Goal: Information Seeking & Learning: Learn about a topic

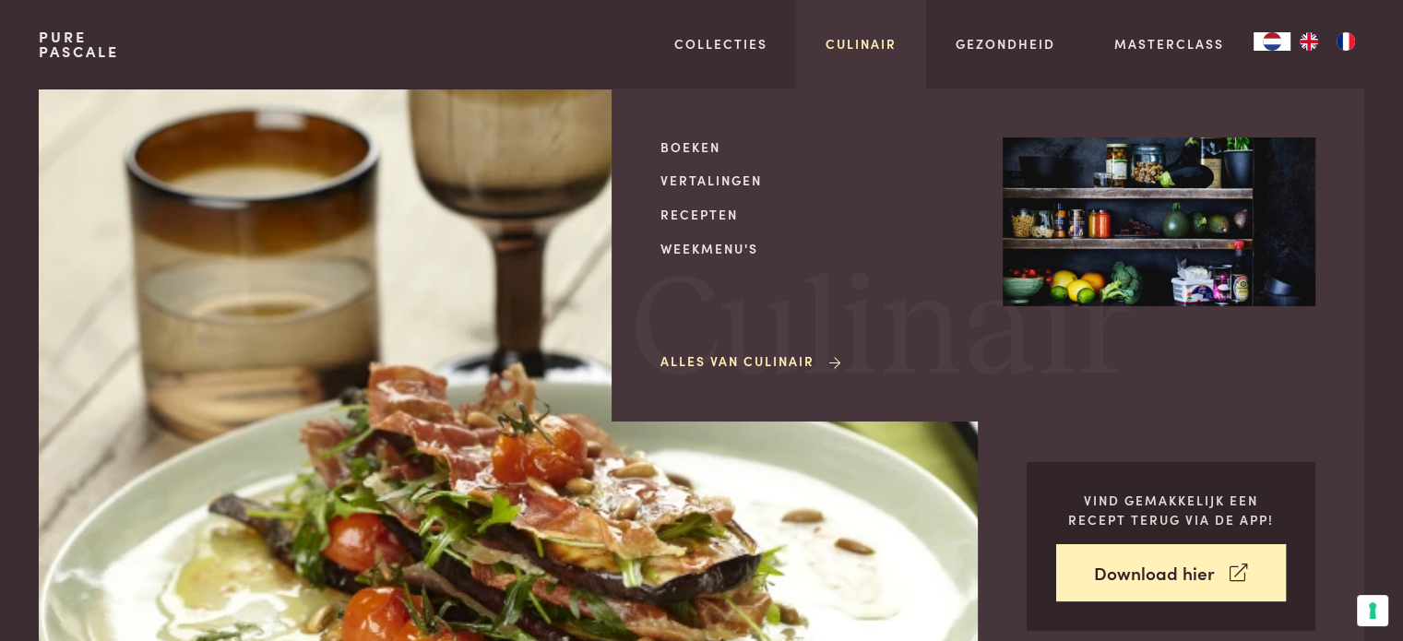
click at [862, 41] on link "Culinair" at bounding box center [861, 43] width 71 height 19
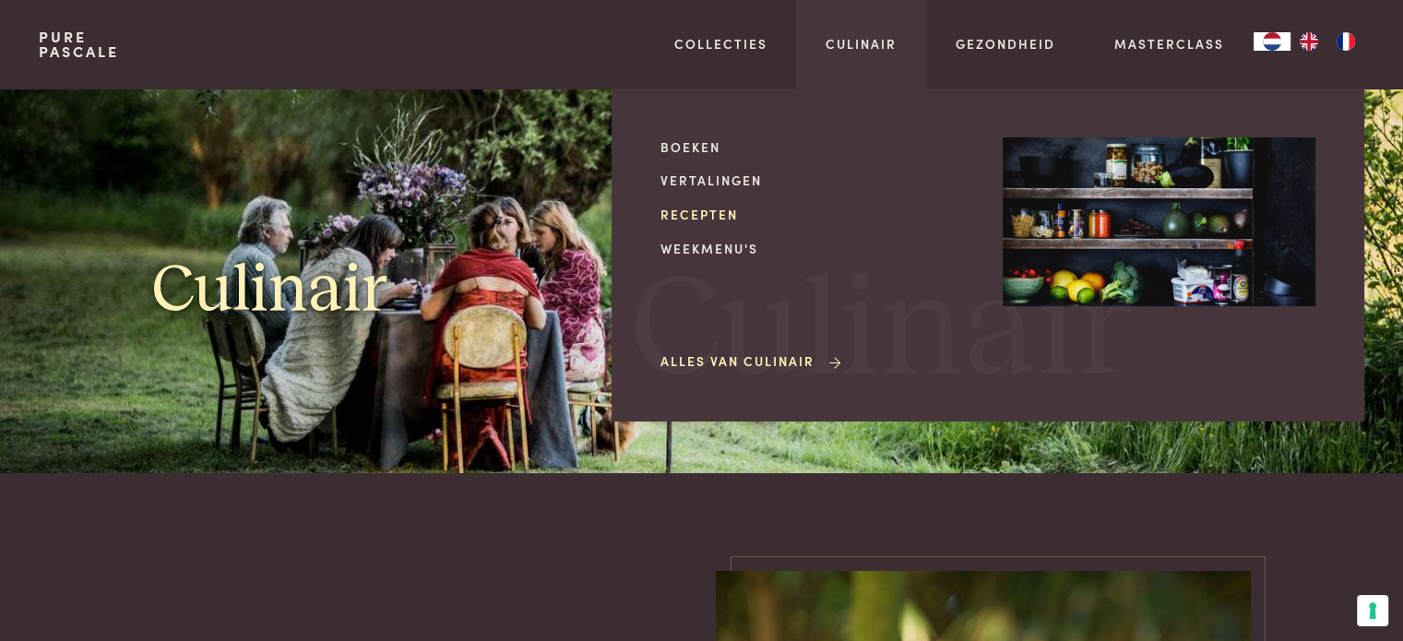
click at [698, 217] on link "Recepten" at bounding box center [817, 214] width 313 height 19
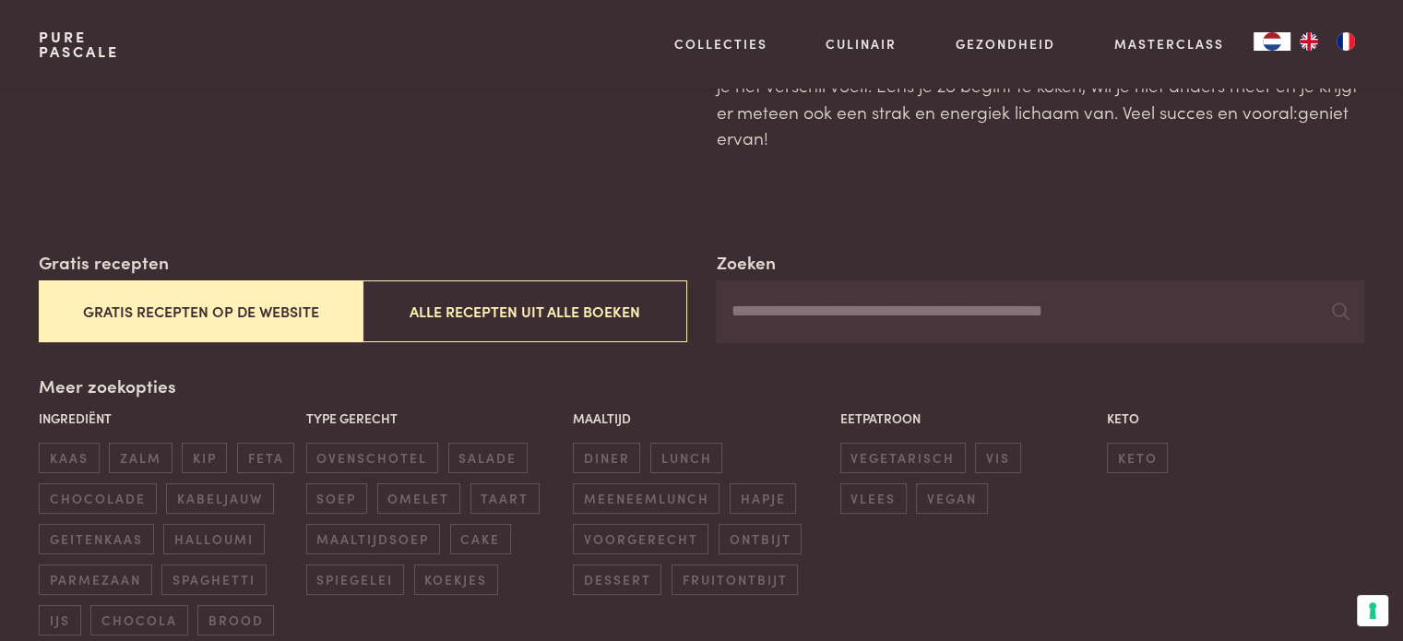
scroll to position [185, 0]
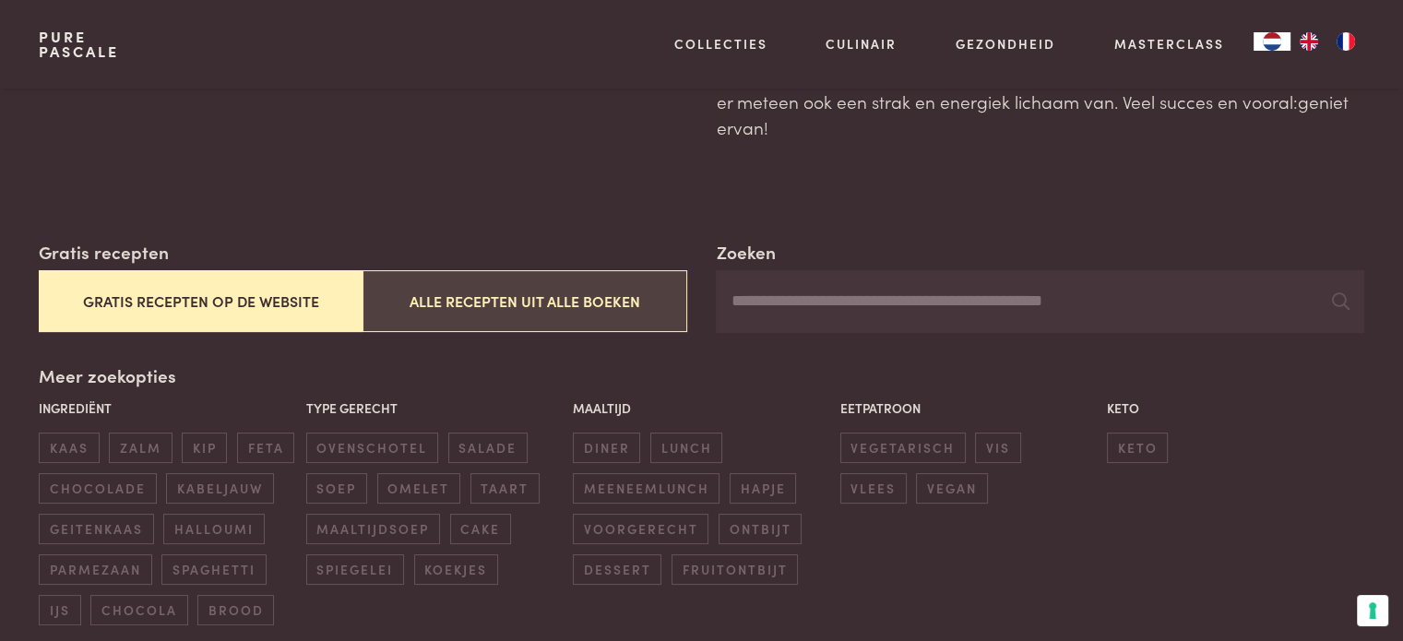
click at [583, 291] on button "Alle recepten uit alle boeken" at bounding box center [525, 301] width 324 height 62
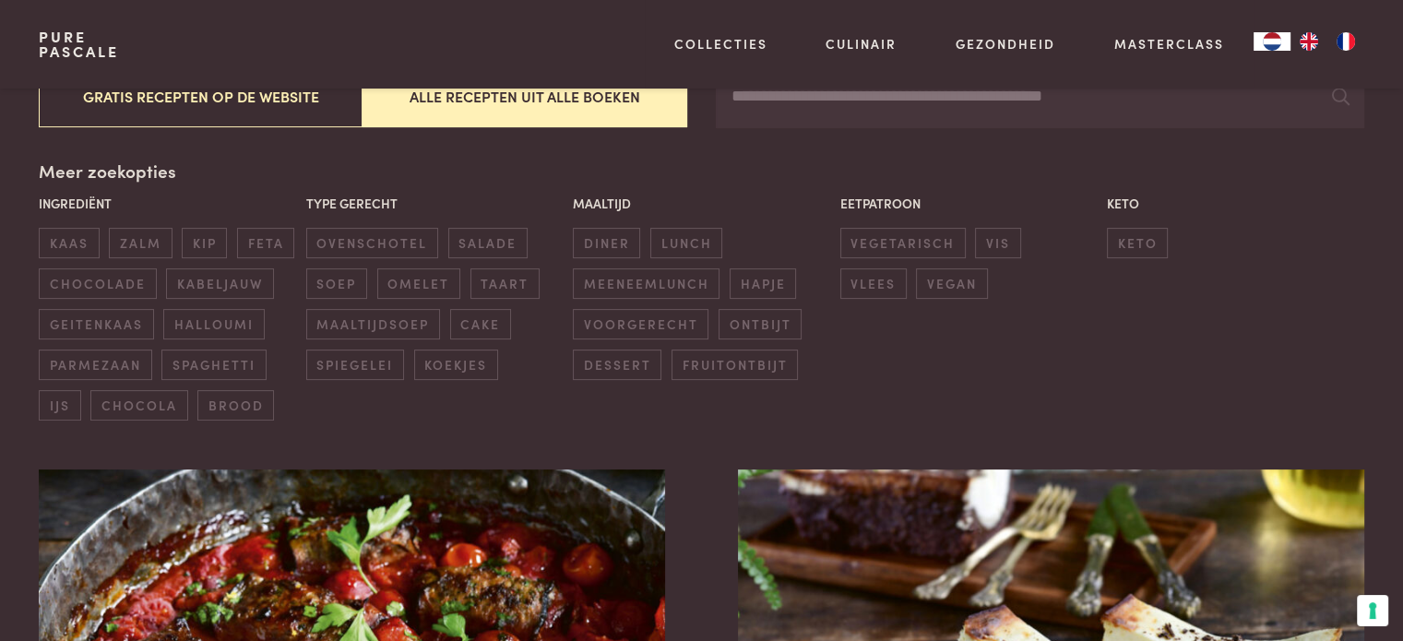
scroll to position [423, 0]
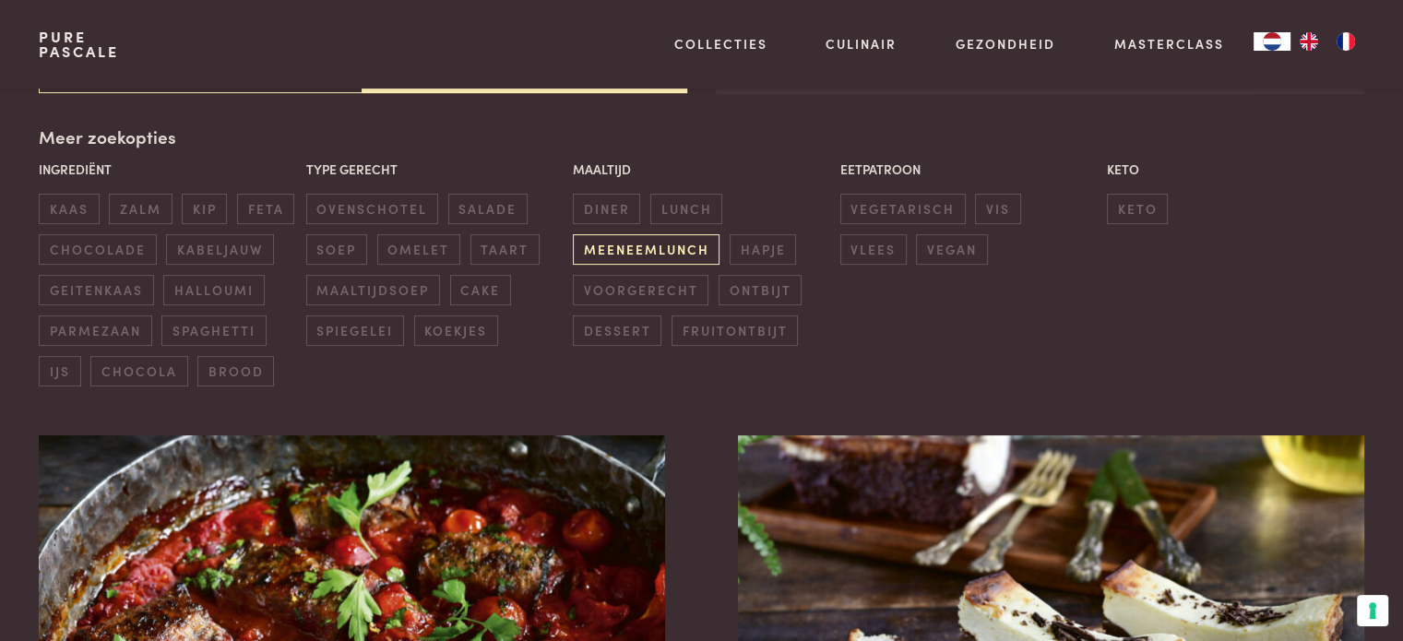
click at [667, 246] on span "meeneemlunch" at bounding box center [646, 249] width 147 height 30
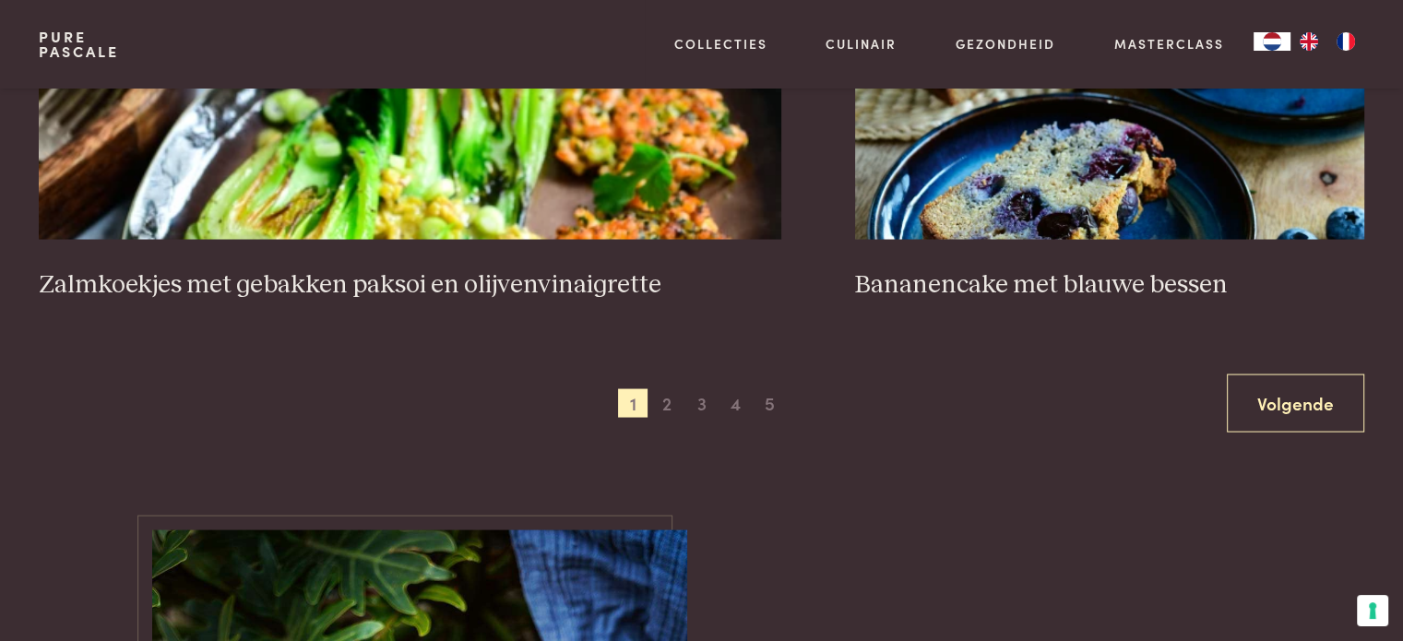
scroll to position [3652, 0]
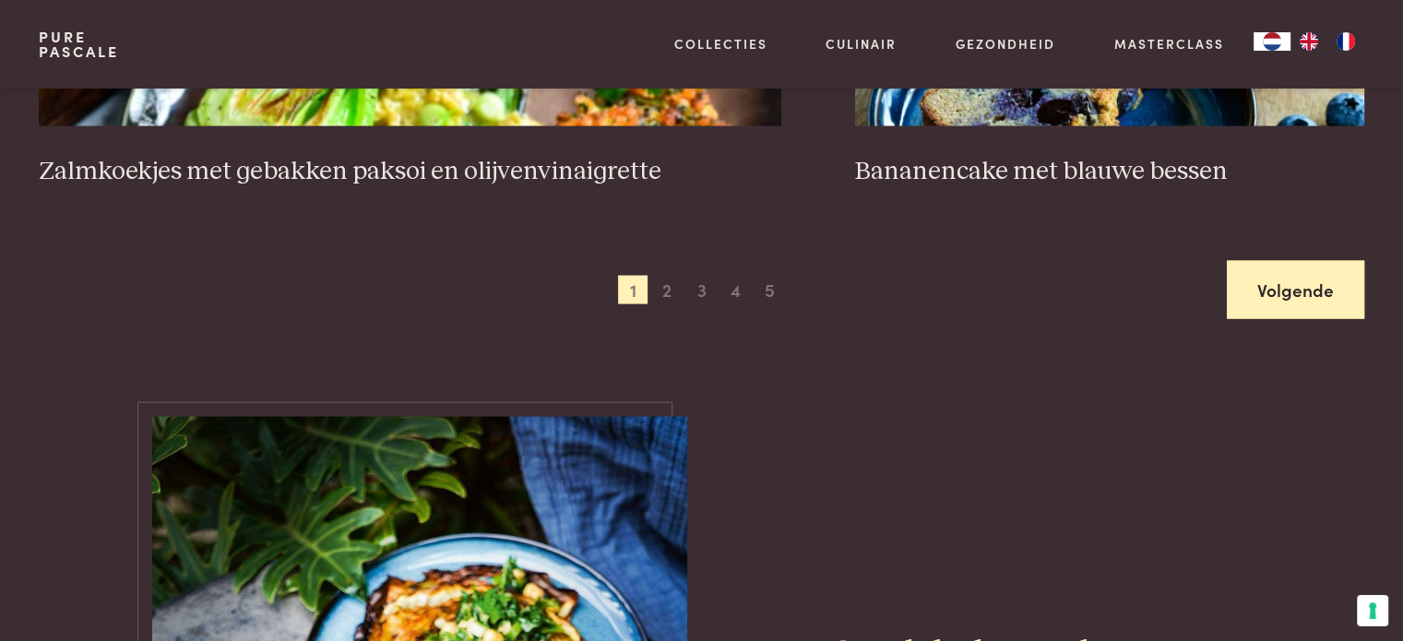
click at [1288, 302] on link "Volgende" at bounding box center [1295, 290] width 137 height 58
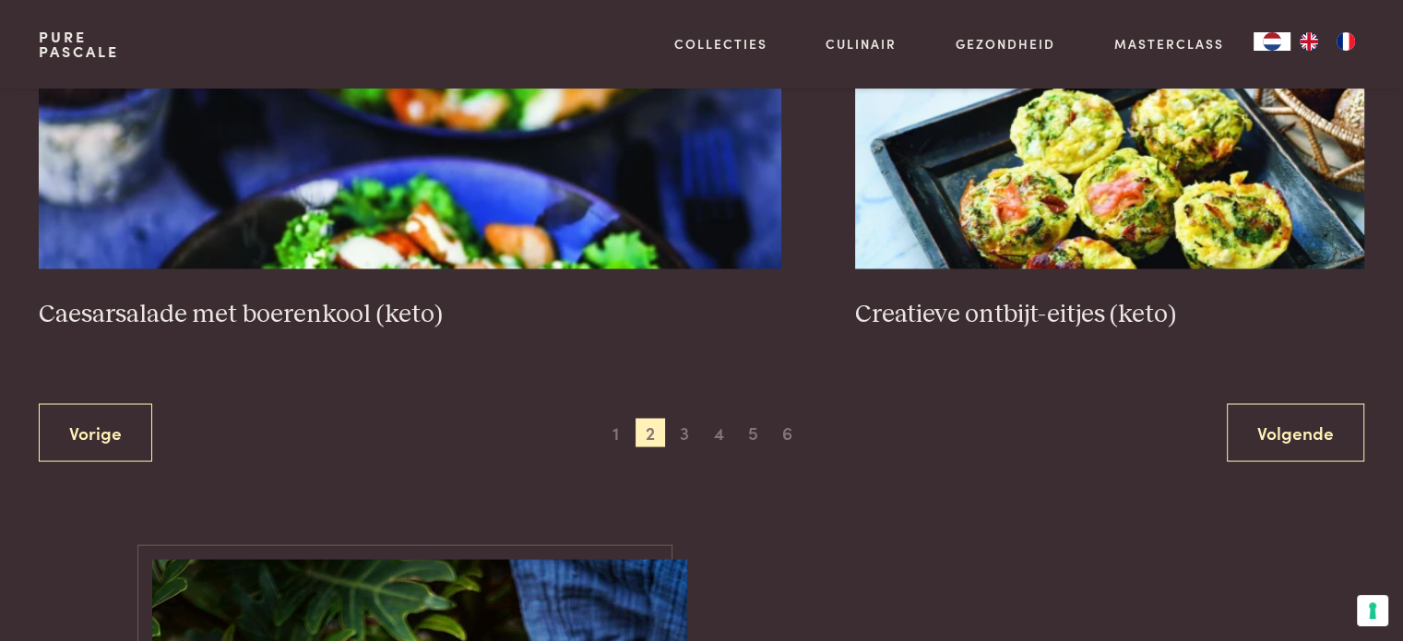
scroll to position [3560, 0]
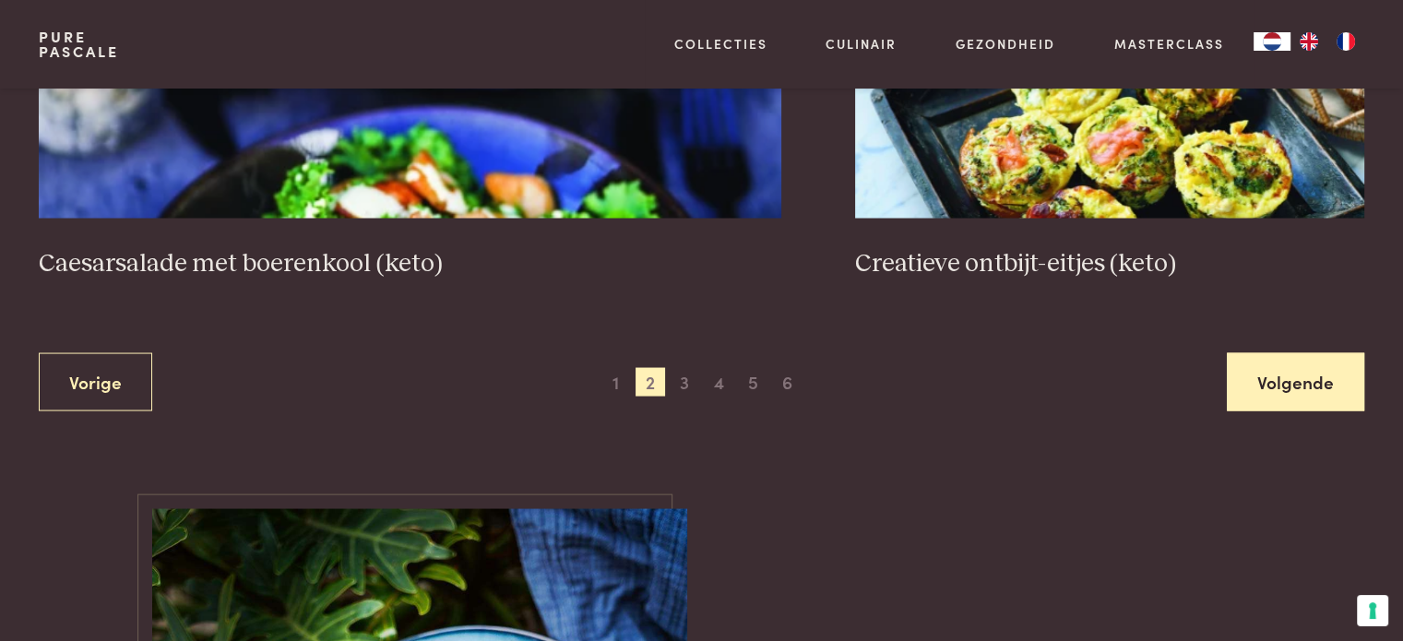
click at [1284, 369] on link "Volgende" at bounding box center [1295, 382] width 137 height 58
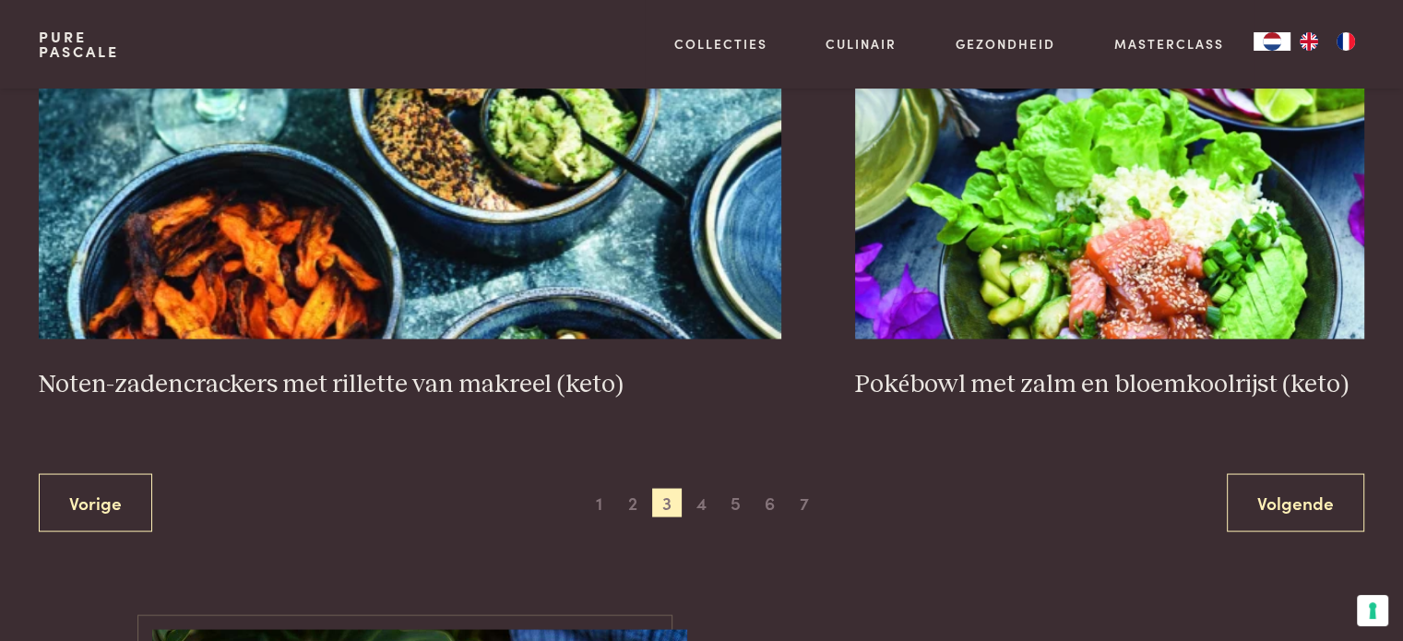
scroll to position [3560, 0]
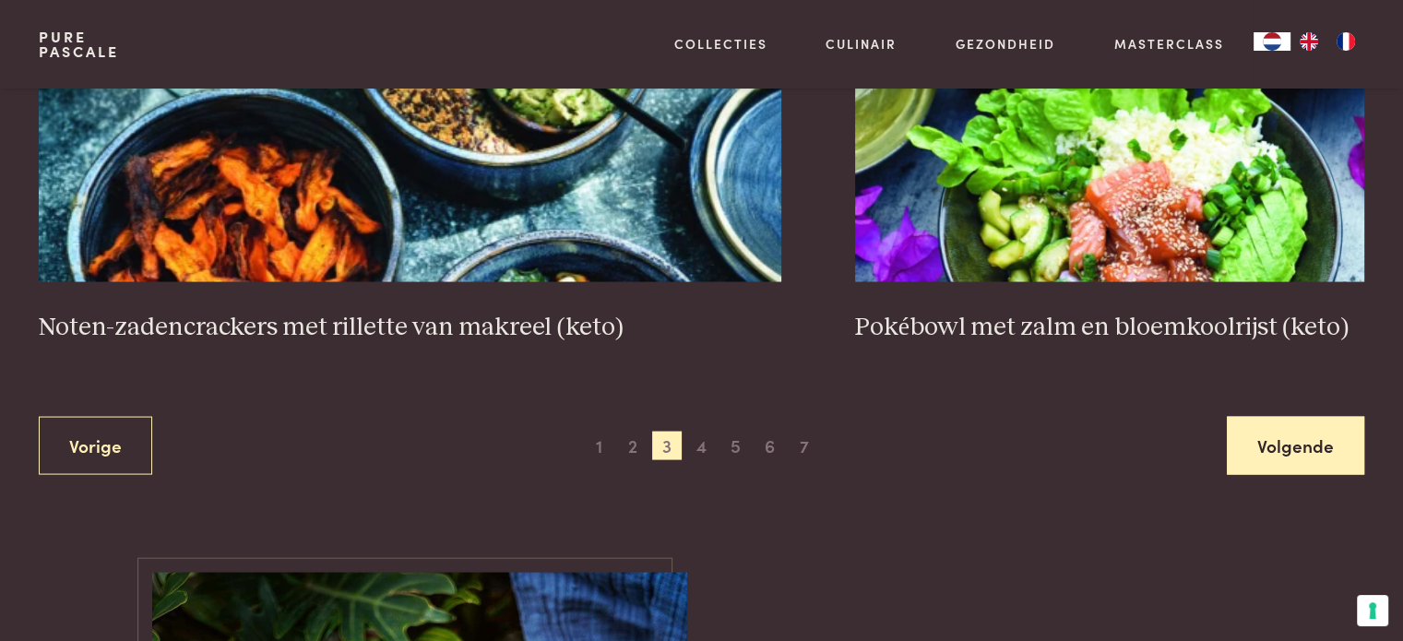
click at [1256, 444] on link "Volgende" at bounding box center [1295, 446] width 137 height 58
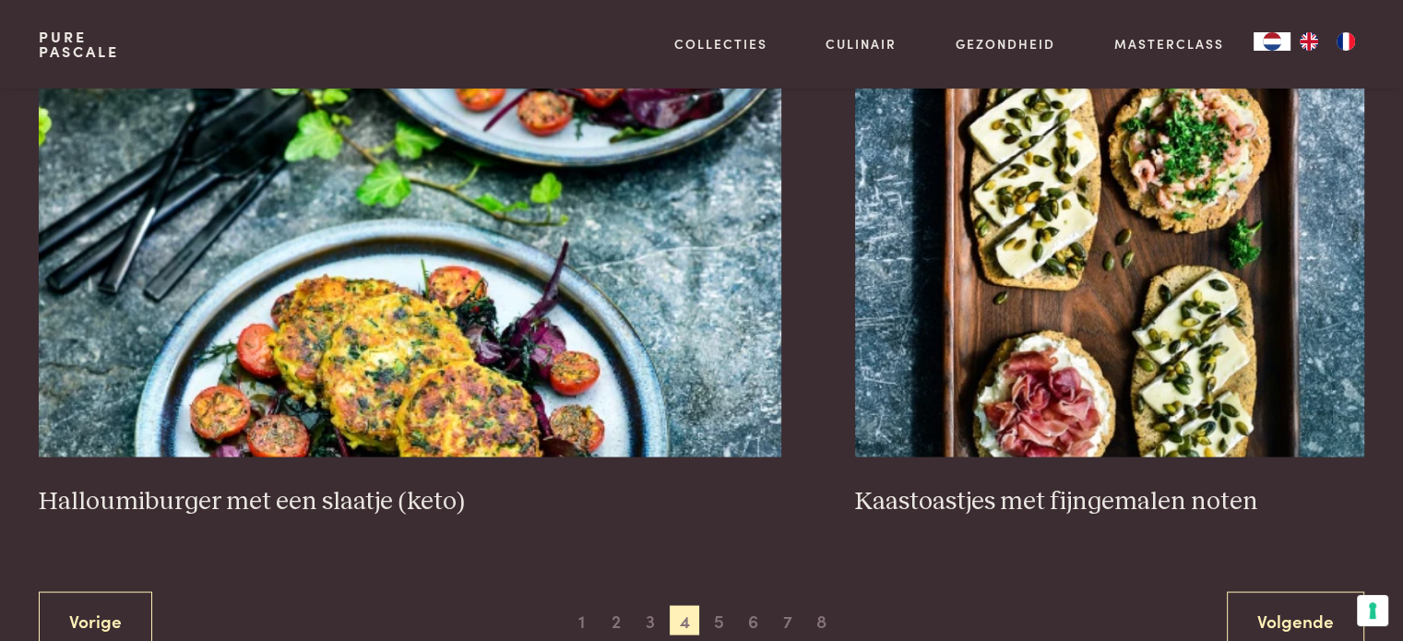
scroll to position [3376, 0]
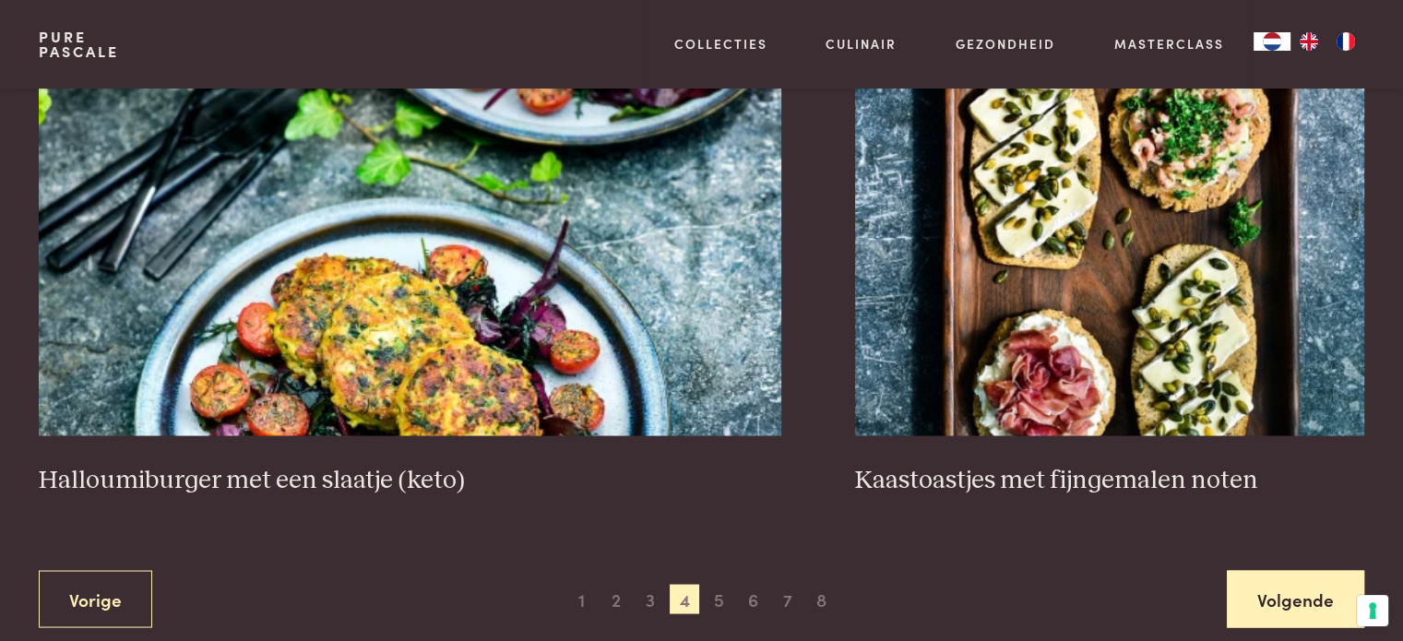
click at [1268, 616] on link "Volgende" at bounding box center [1295, 599] width 137 height 58
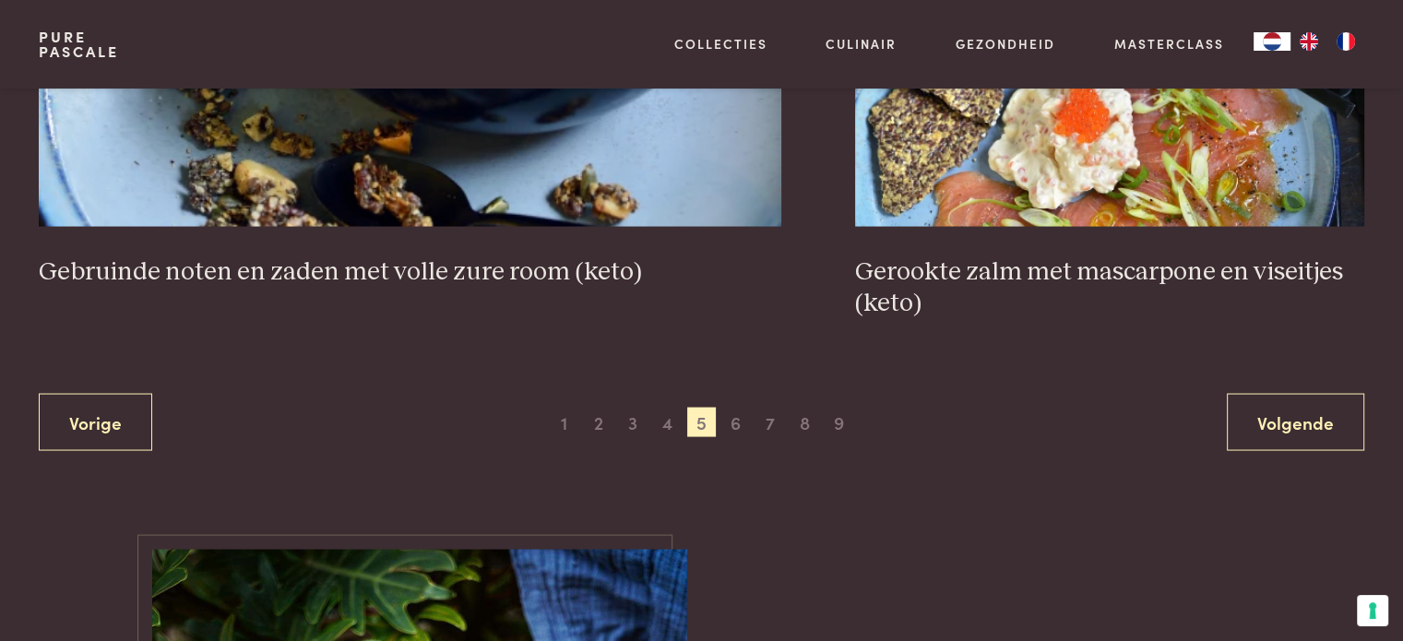
scroll to position [3561, 0]
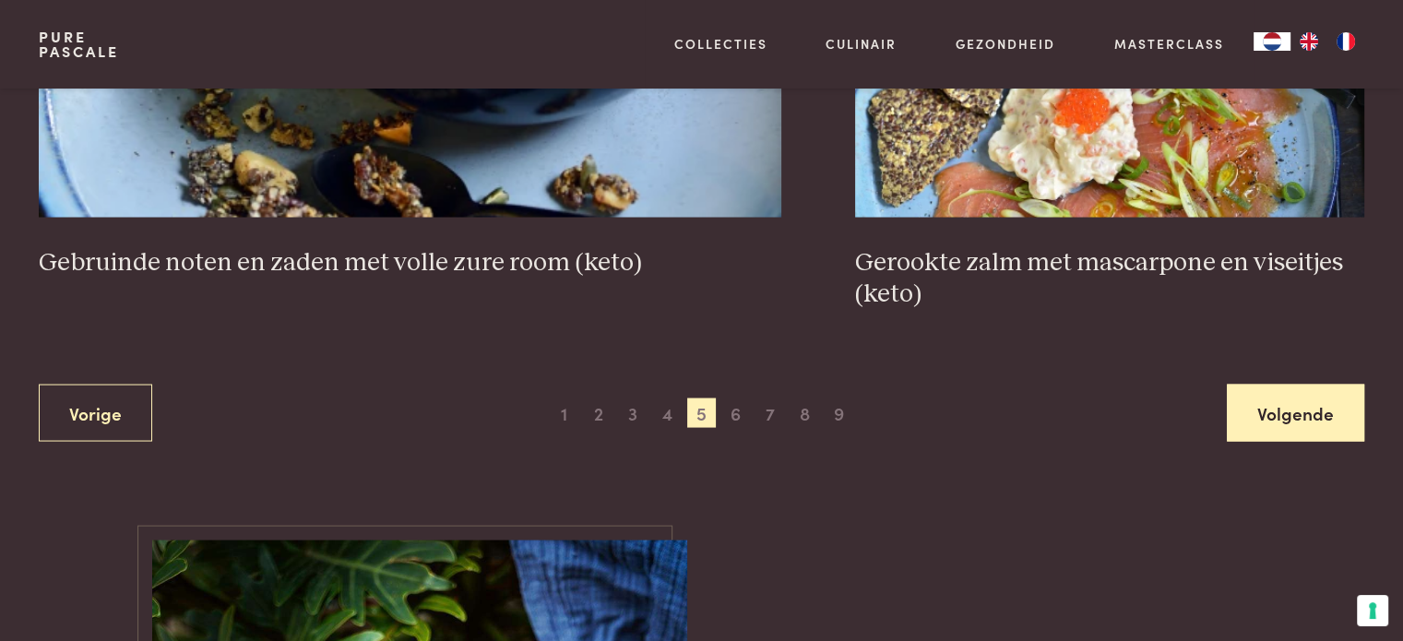
click at [1311, 425] on link "Volgende" at bounding box center [1295, 414] width 137 height 58
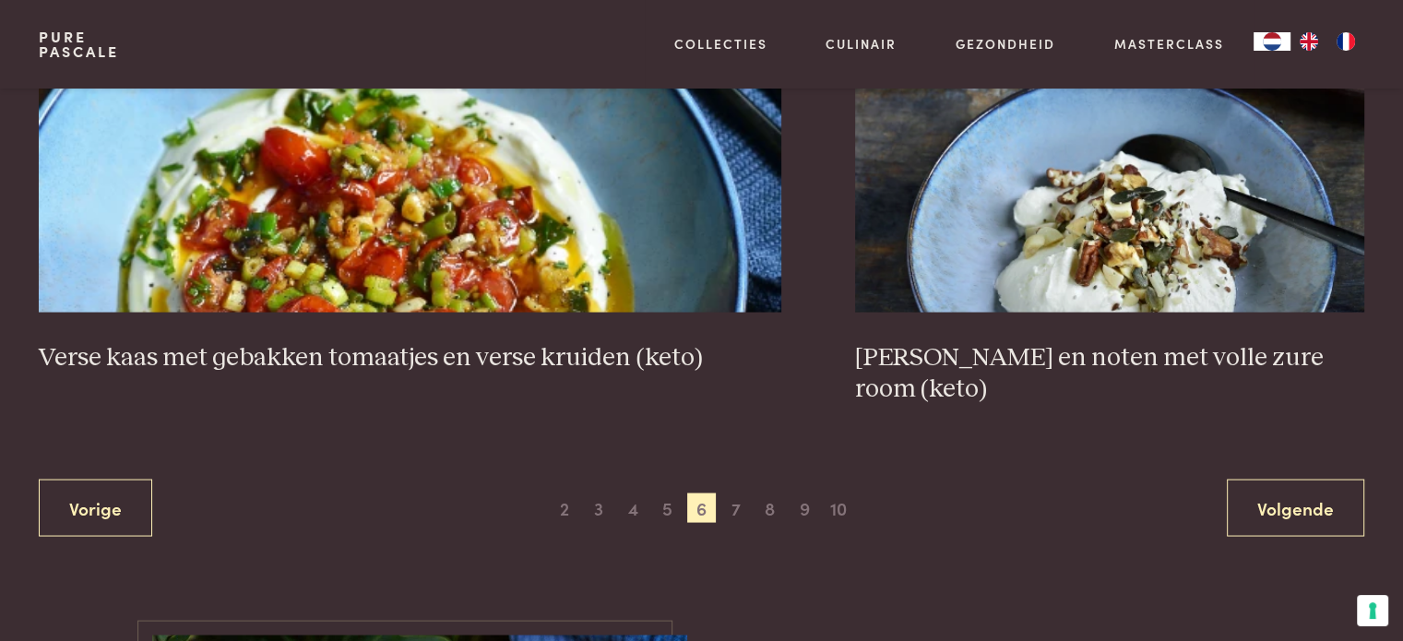
scroll to position [3652, 0]
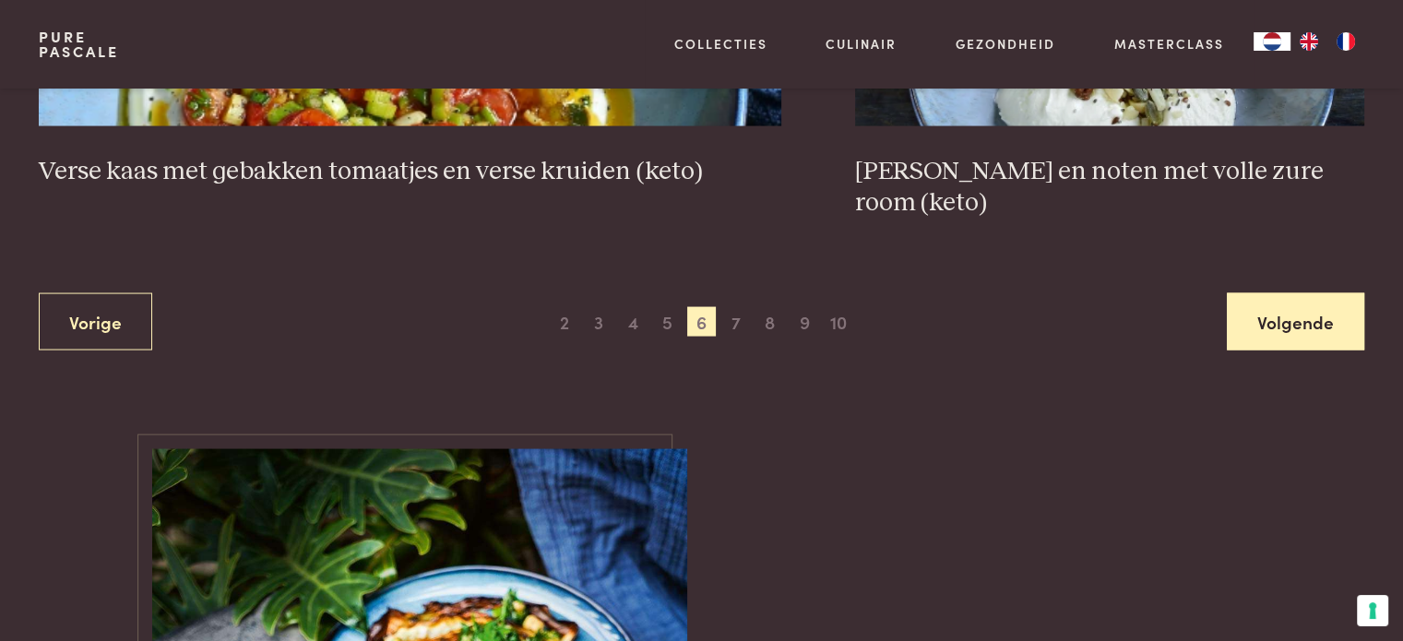
click at [1284, 293] on link "Volgende" at bounding box center [1295, 322] width 137 height 58
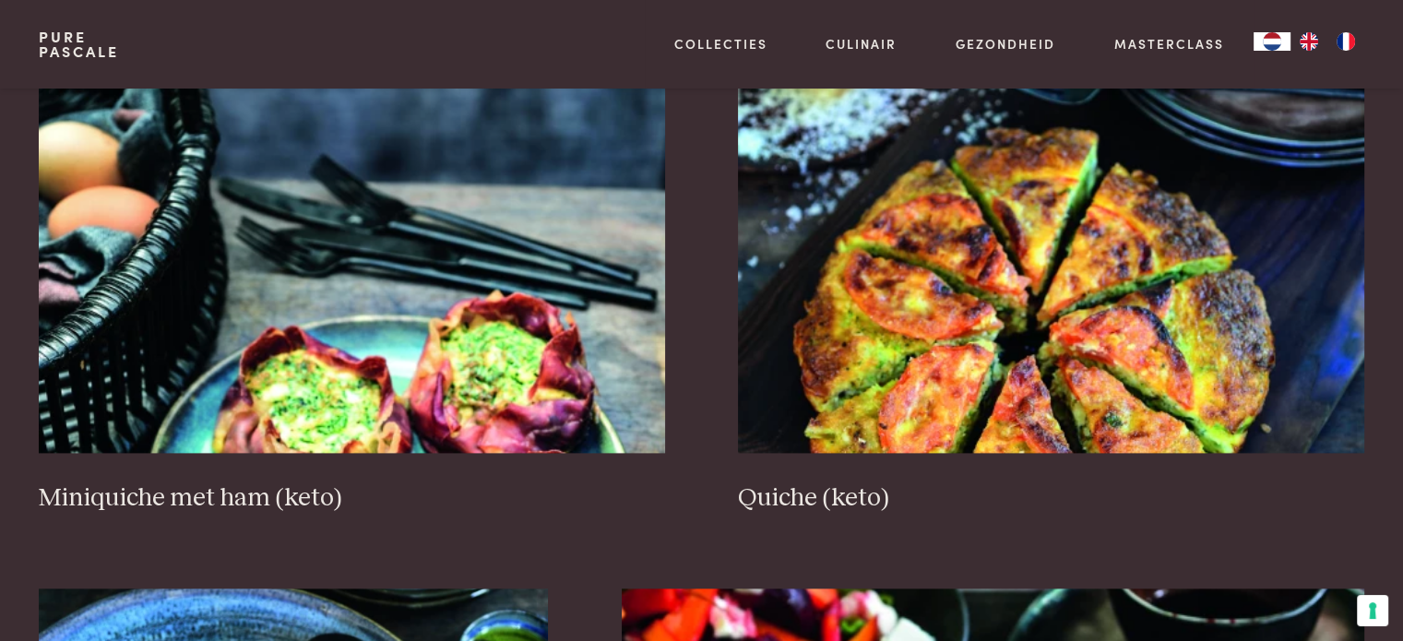
scroll to position [2361, 0]
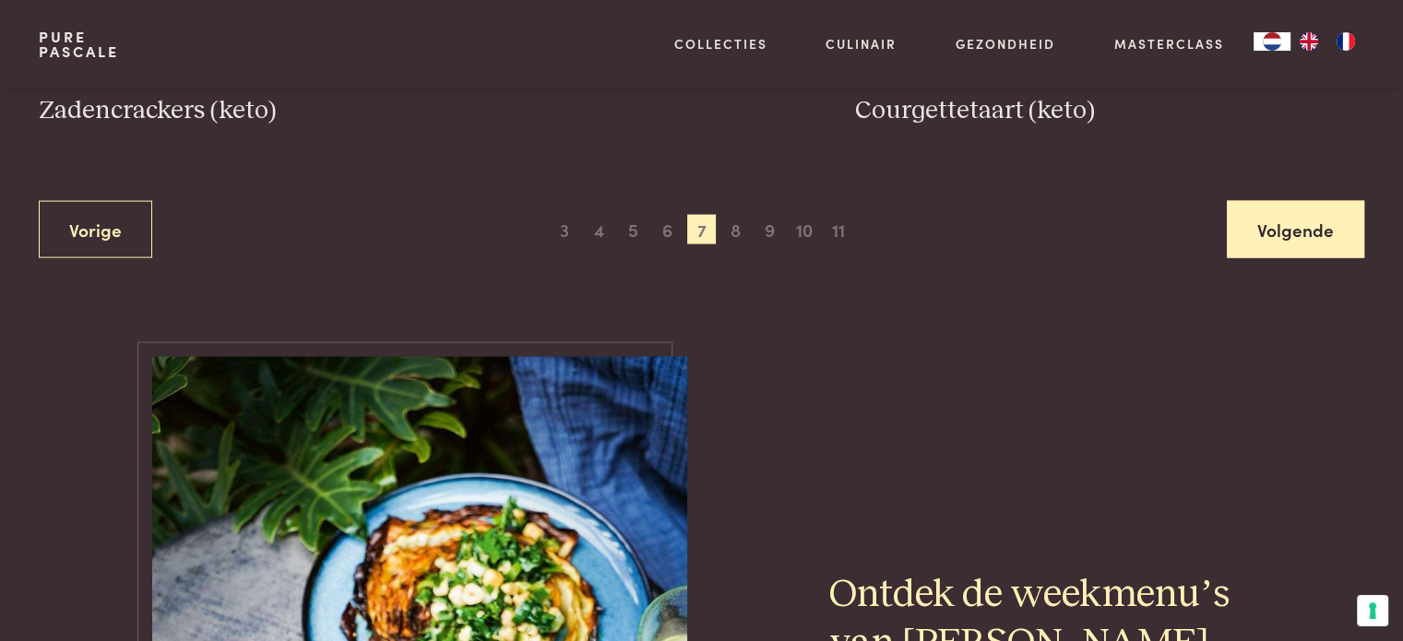
drag, startPoint x: 1268, startPoint y: 244, endPoint x: 1286, endPoint y: 247, distance: 18.8
click at [1268, 244] on link "Volgende" at bounding box center [1295, 230] width 137 height 58
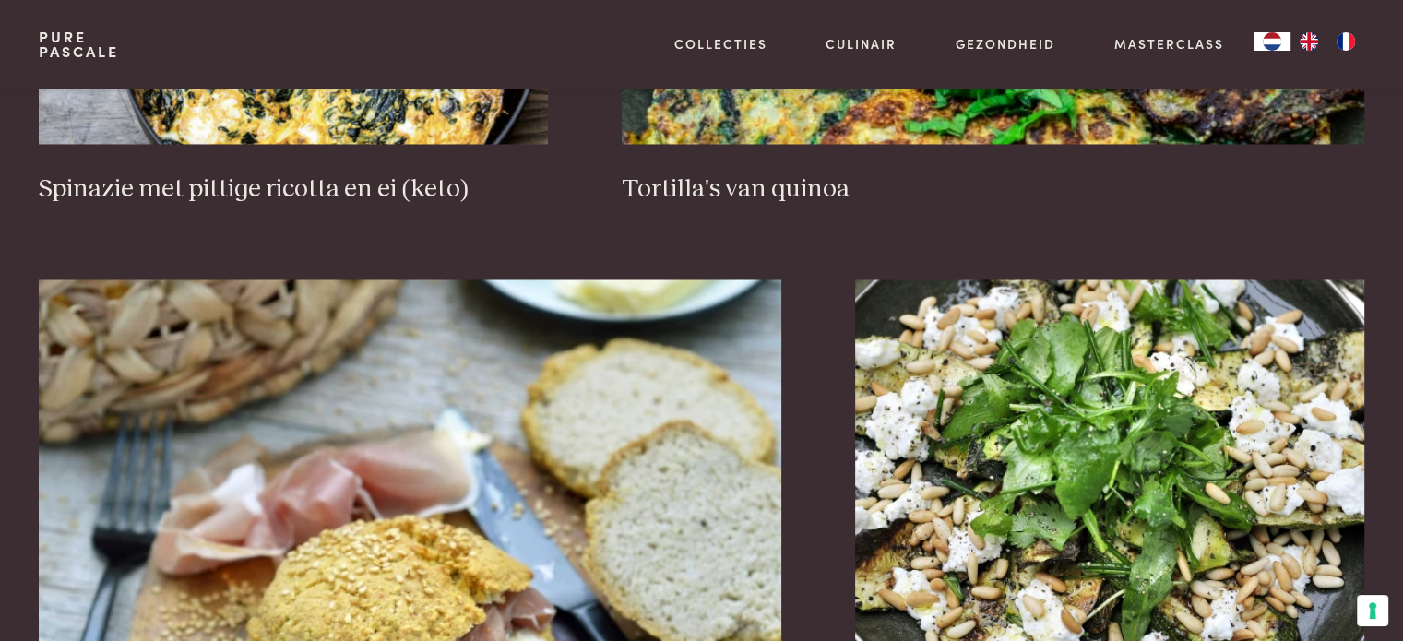
scroll to position [3468, 0]
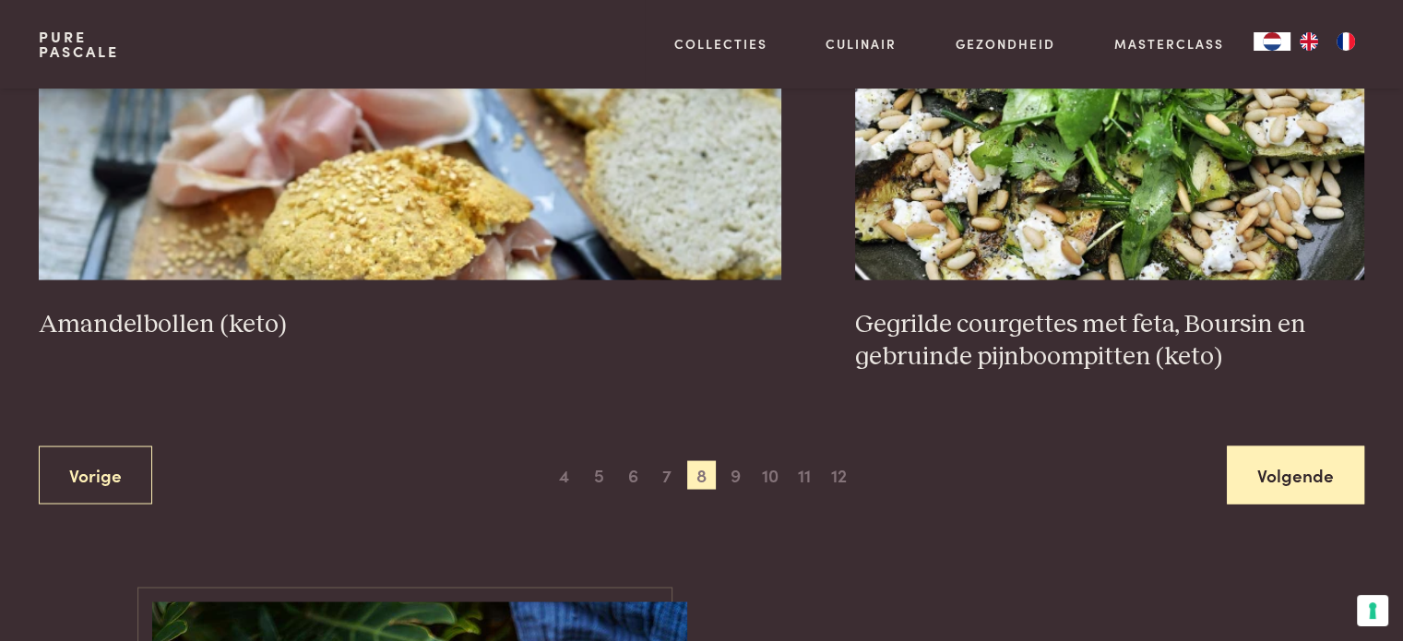
click at [1278, 493] on link "Volgende" at bounding box center [1295, 475] width 137 height 58
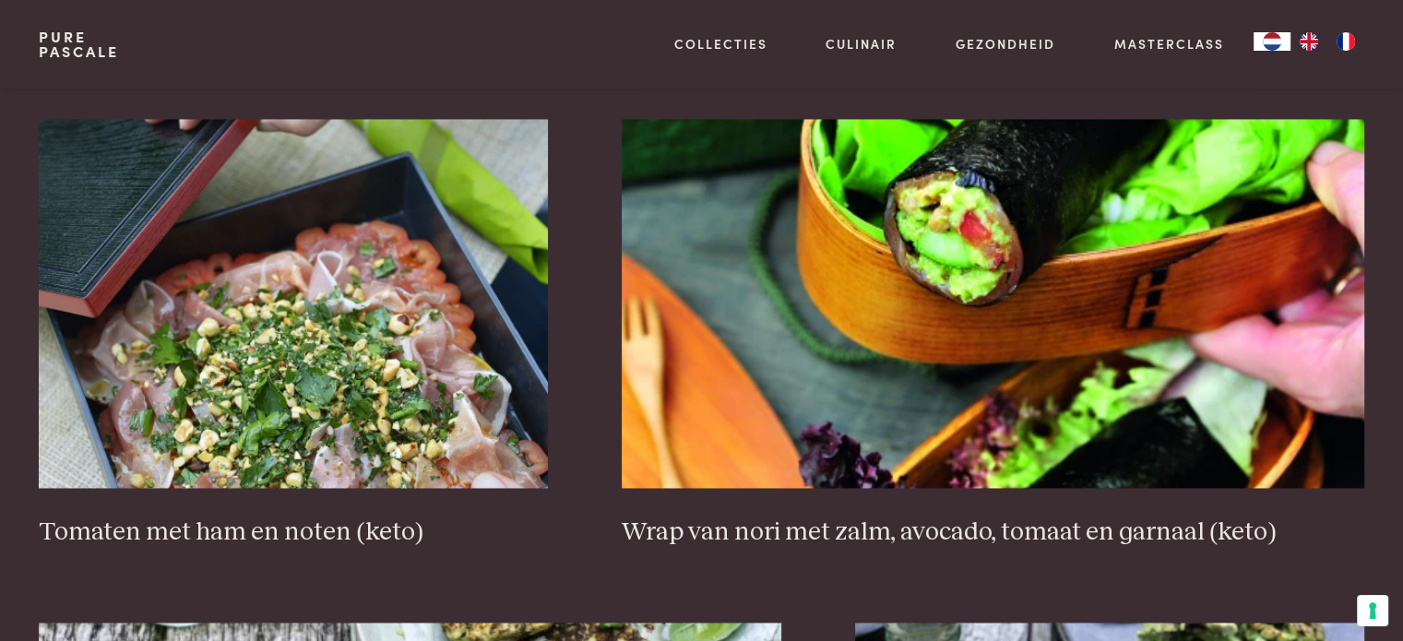
scroll to position [2823, 0]
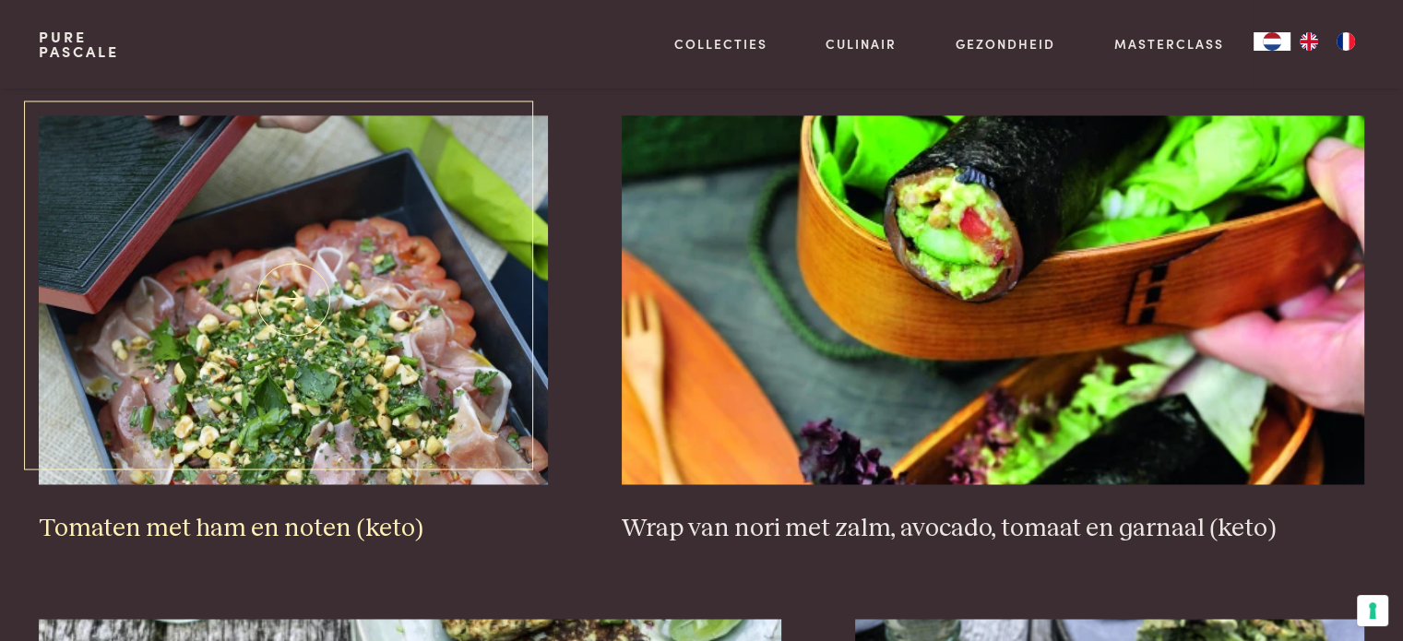
click at [318, 257] on img at bounding box center [293, 299] width 509 height 369
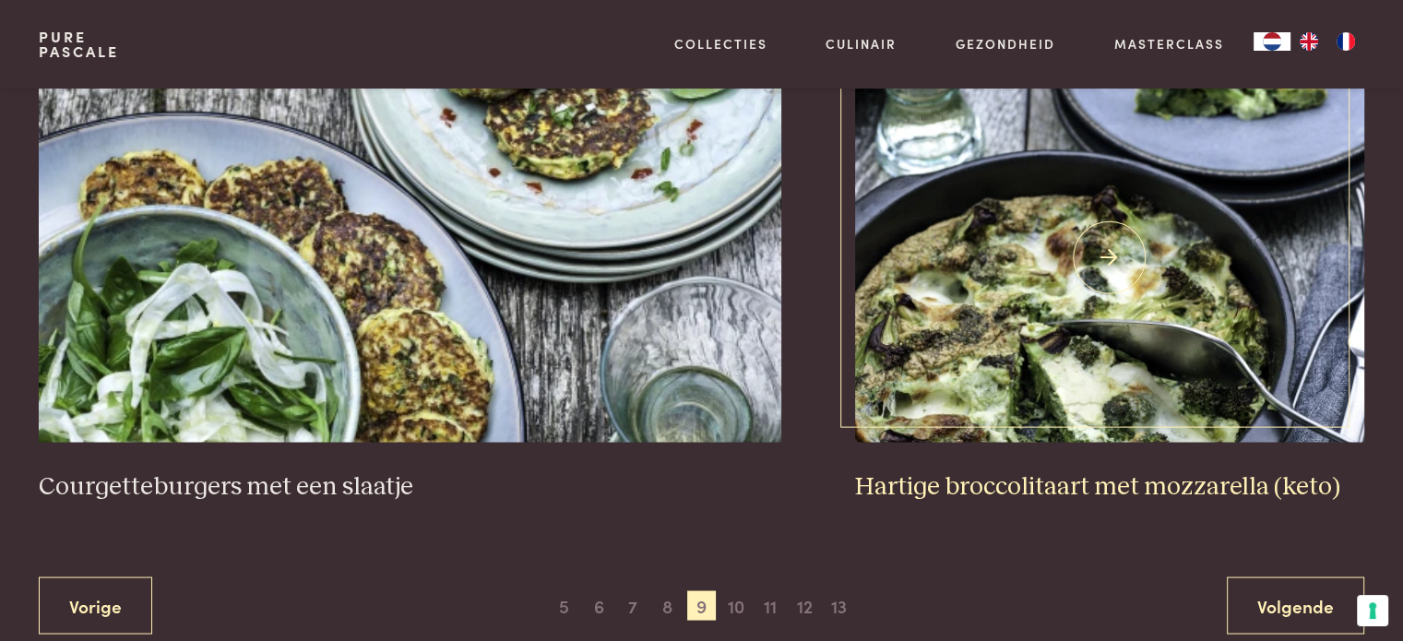
scroll to position [3377, 0]
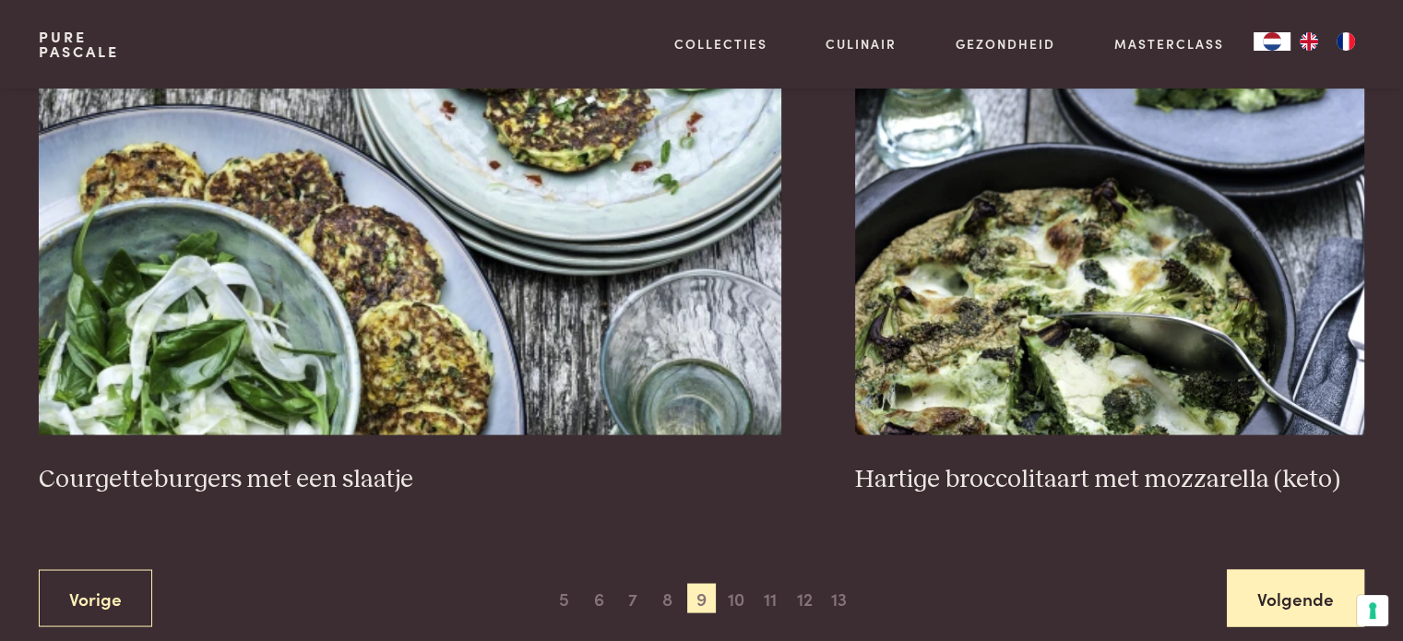
click at [1281, 569] on link "Volgende" at bounding box center [1295, 598] width 137 height 58
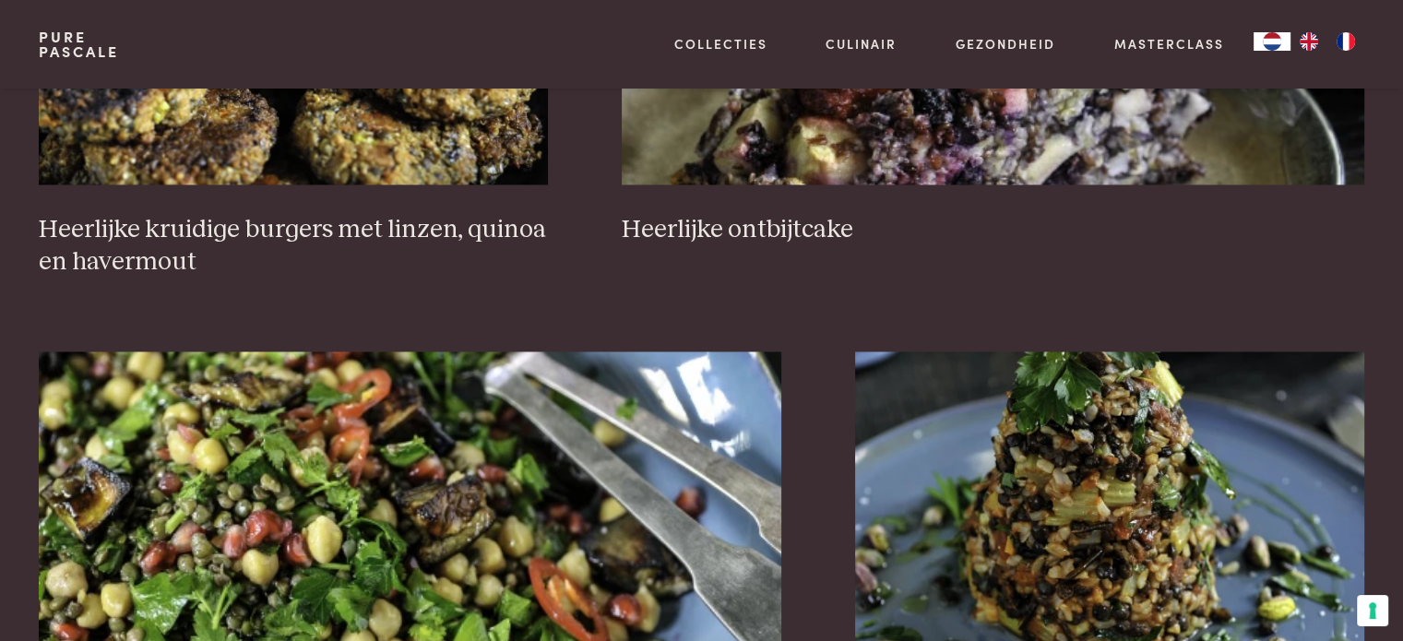
scroll to position [2914, 0]
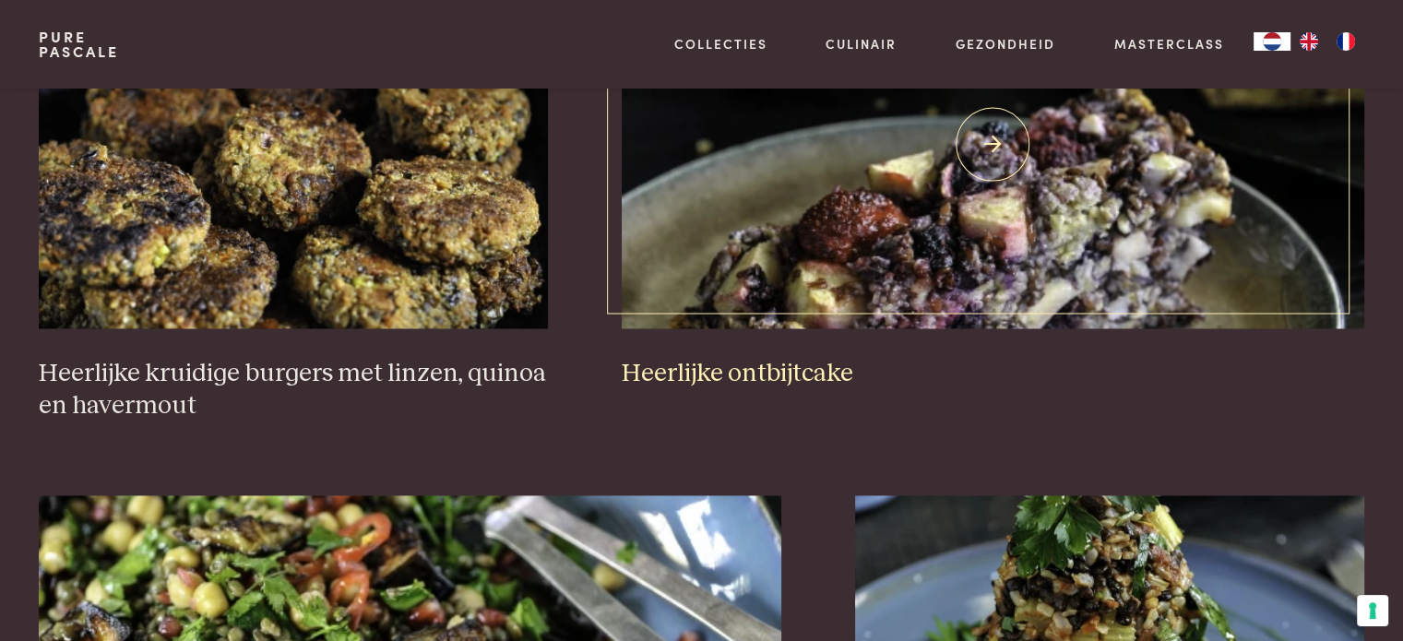
click at [1210, 181] on img at bounding box center [993, 143] width 743 height 369
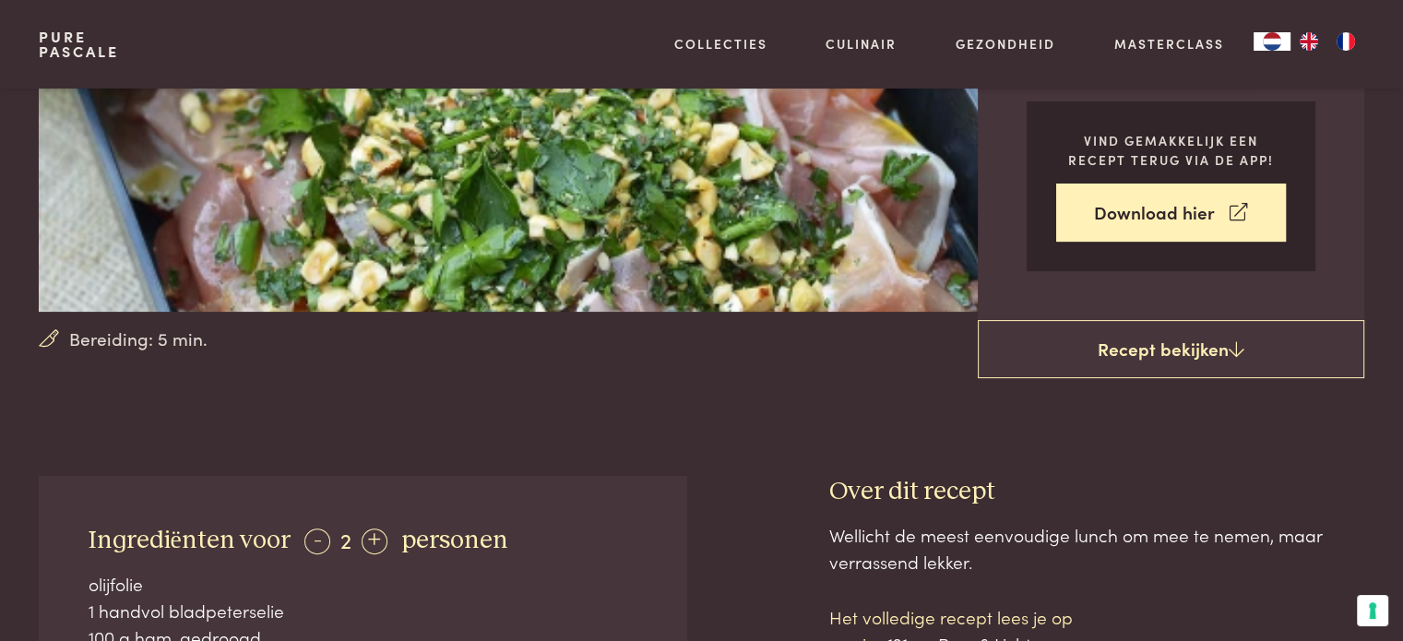
scroll to position [554, 0]
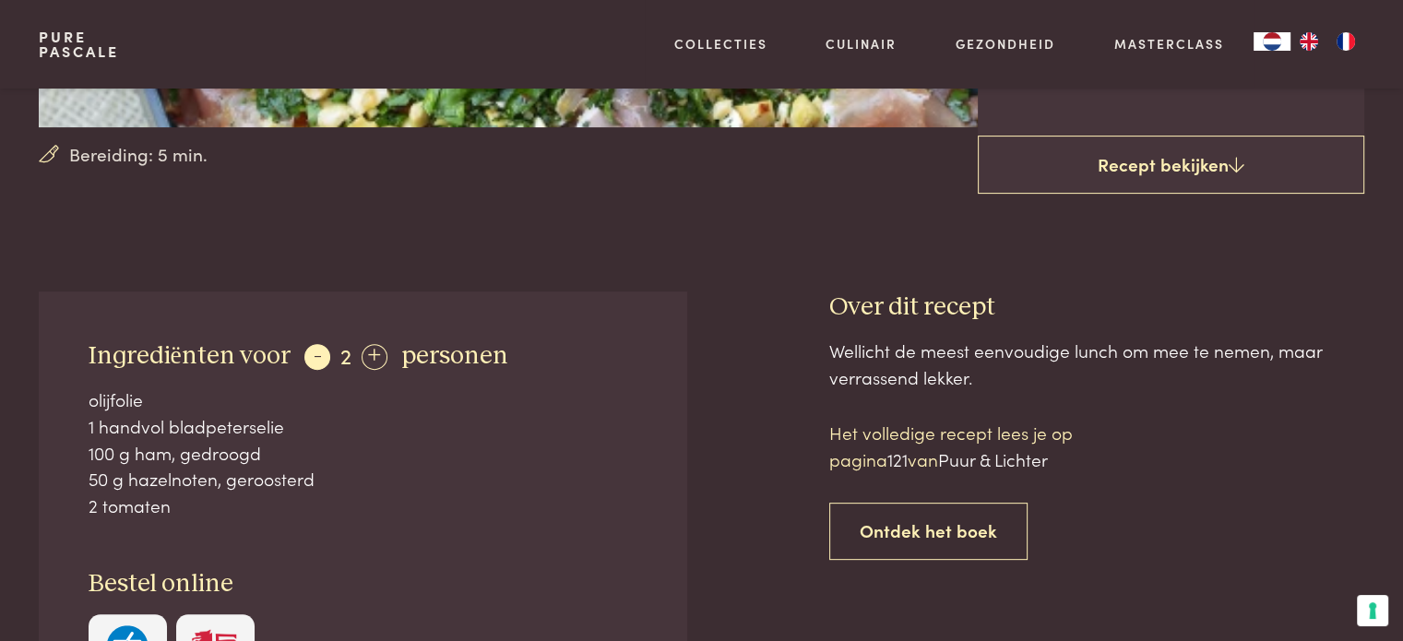
click at [308, 353] on div "-" at bounding box center [317, 357] width 26 height 26
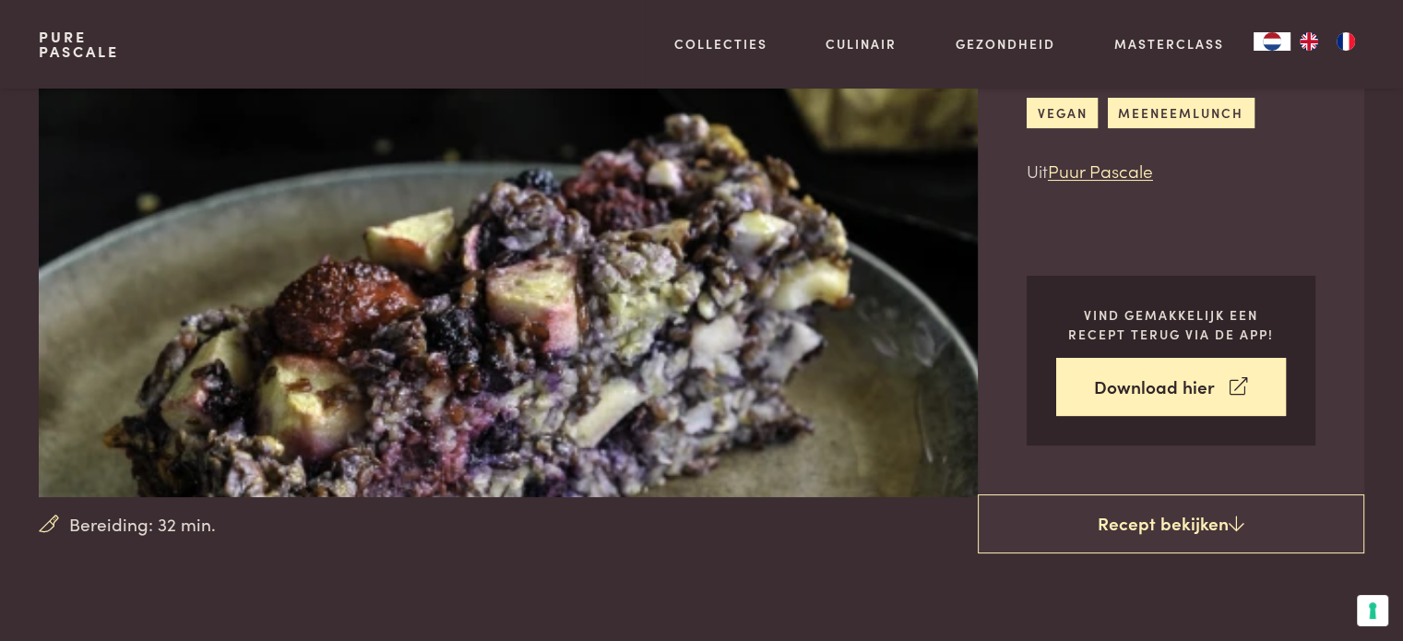
scroll to position [185, 0]
